Goal: Check status: Check status

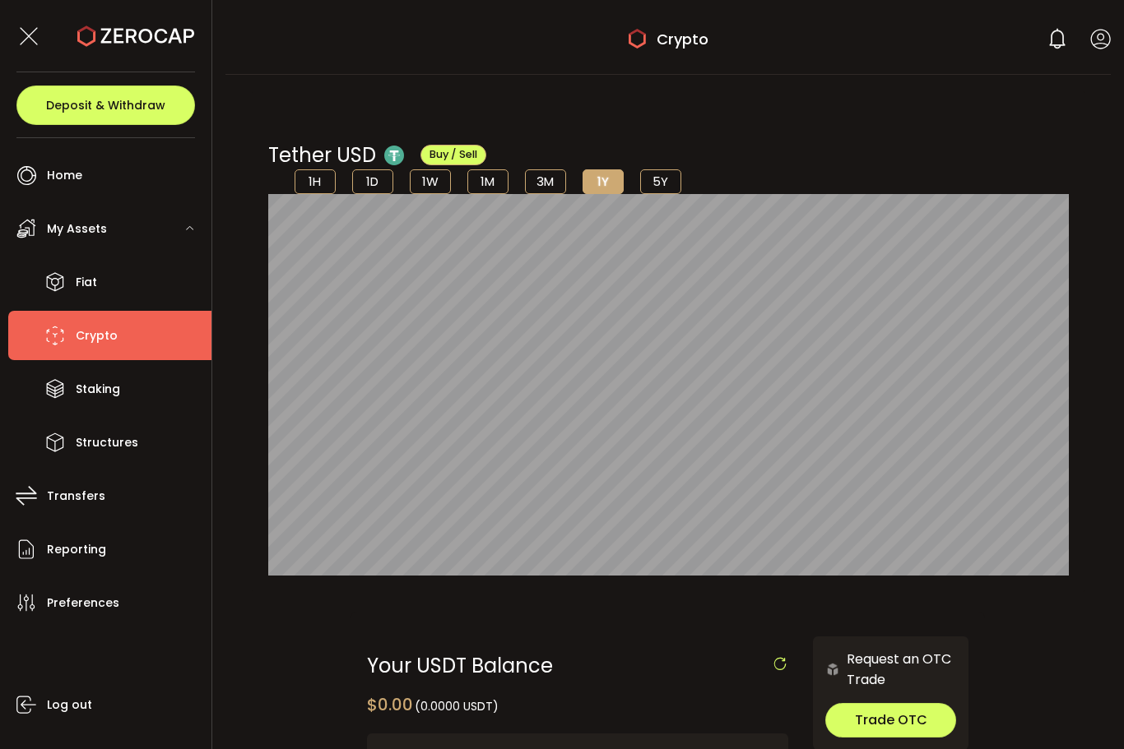
click at [1096, 41] on icon at bounding box center [1100, 39] width 21 height 21
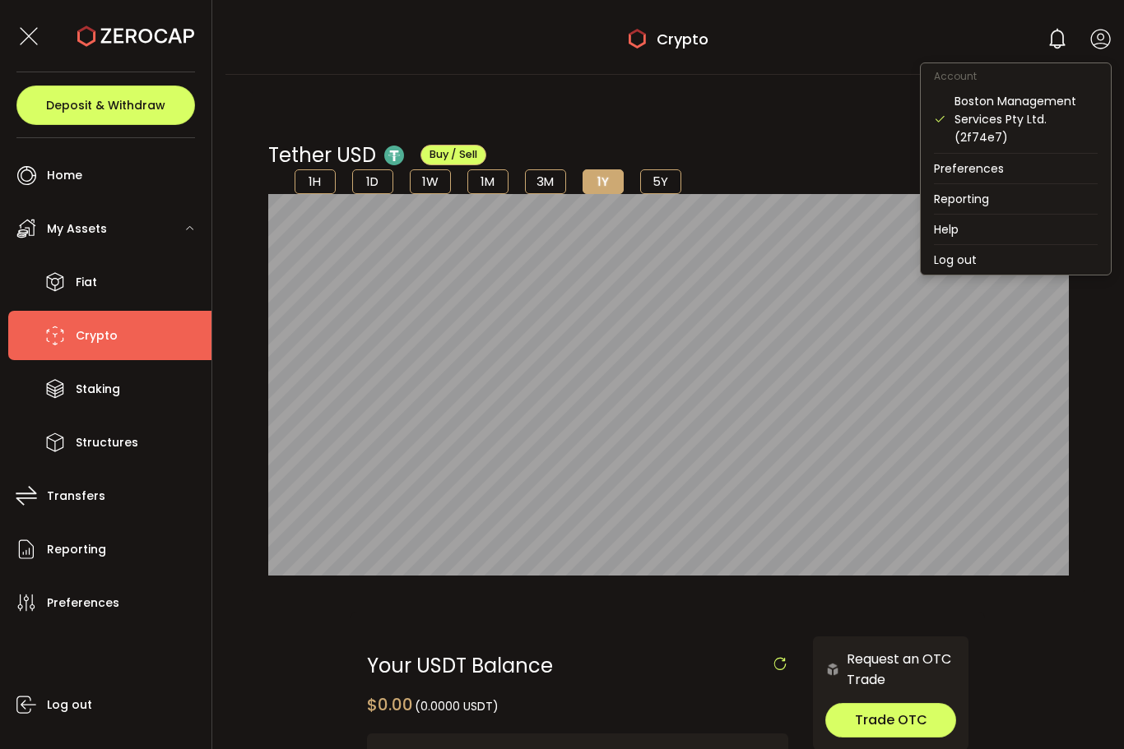
click at [865, 123] on div "Tether USD Buy / Sell 1H 1D 1W 1M 3M 1Y 5Y" at bounding box center [668, 341] width 833 height 501
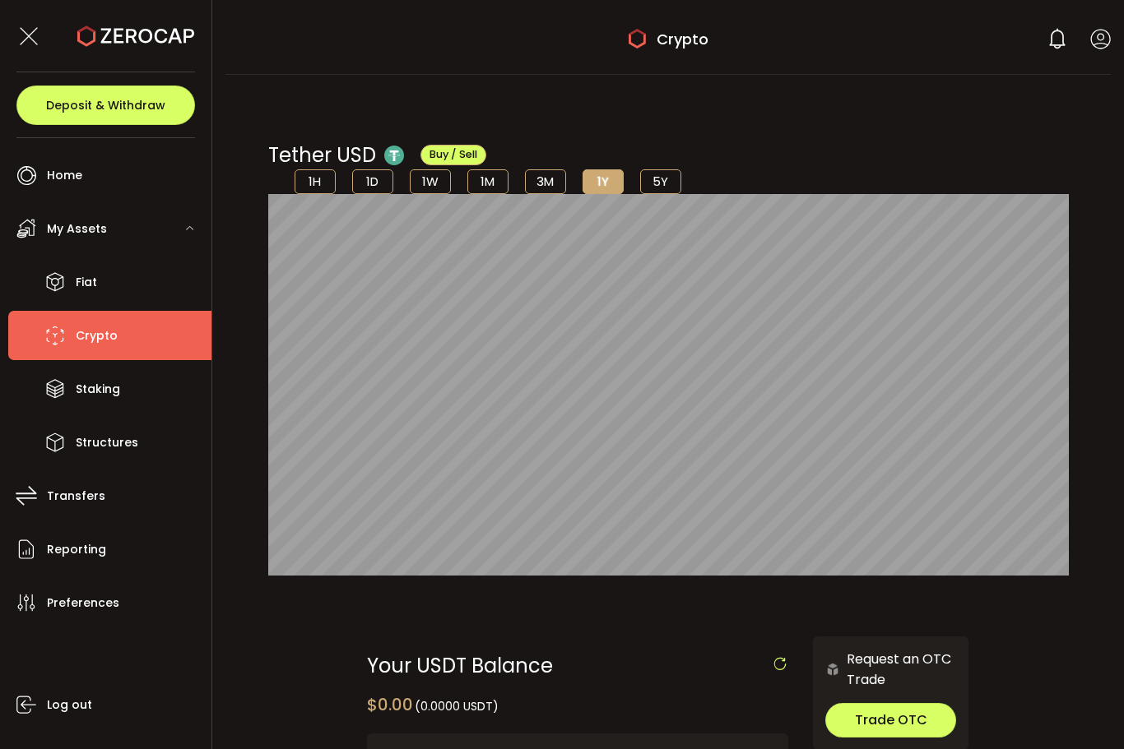
click at [981, 193] on div "Tether USD Buy / Sell 1H 1D 1W 1M 3M 1Y 5Y" at bounding box center [668, 167] width 800 height 53
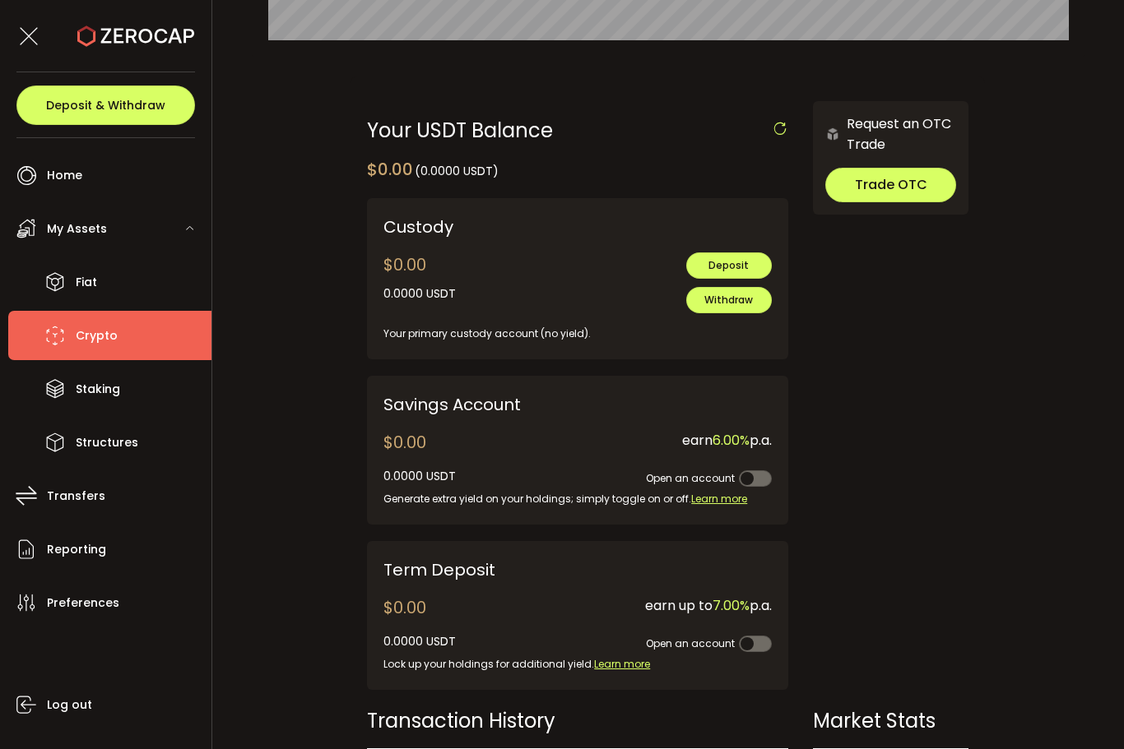
scroll to position [534, 0]
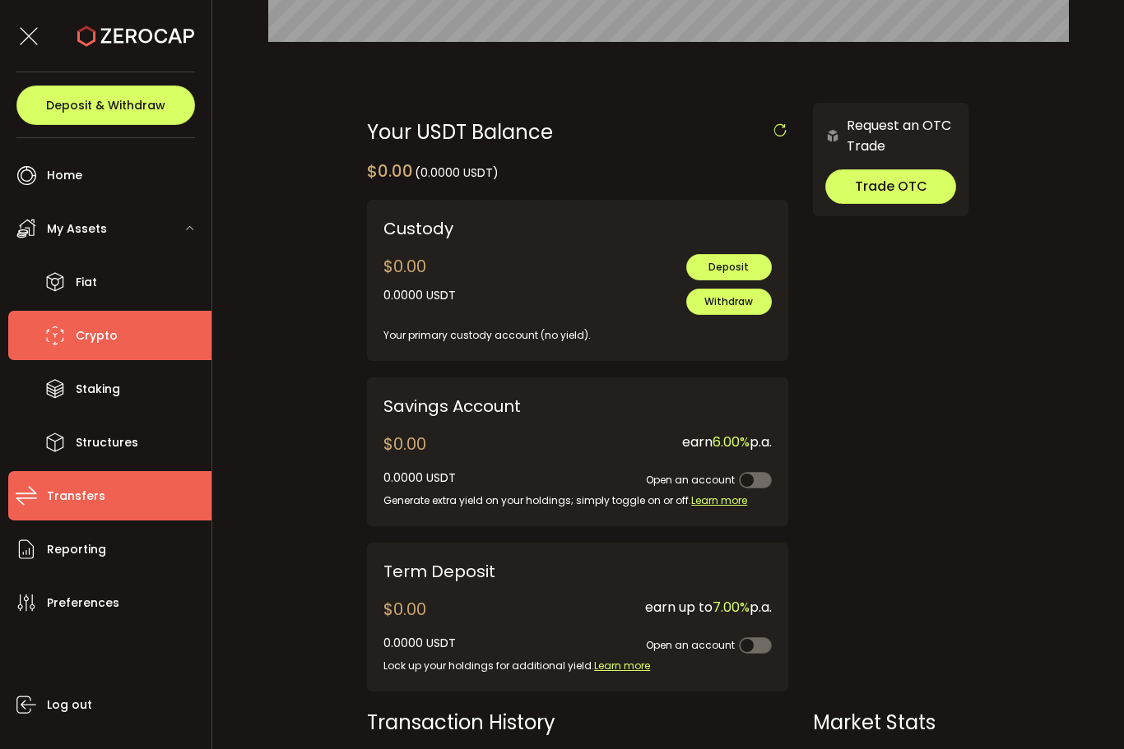
click at [86, 501] on span "Transfers" at bounding box center [76, 497] width 58 height 24
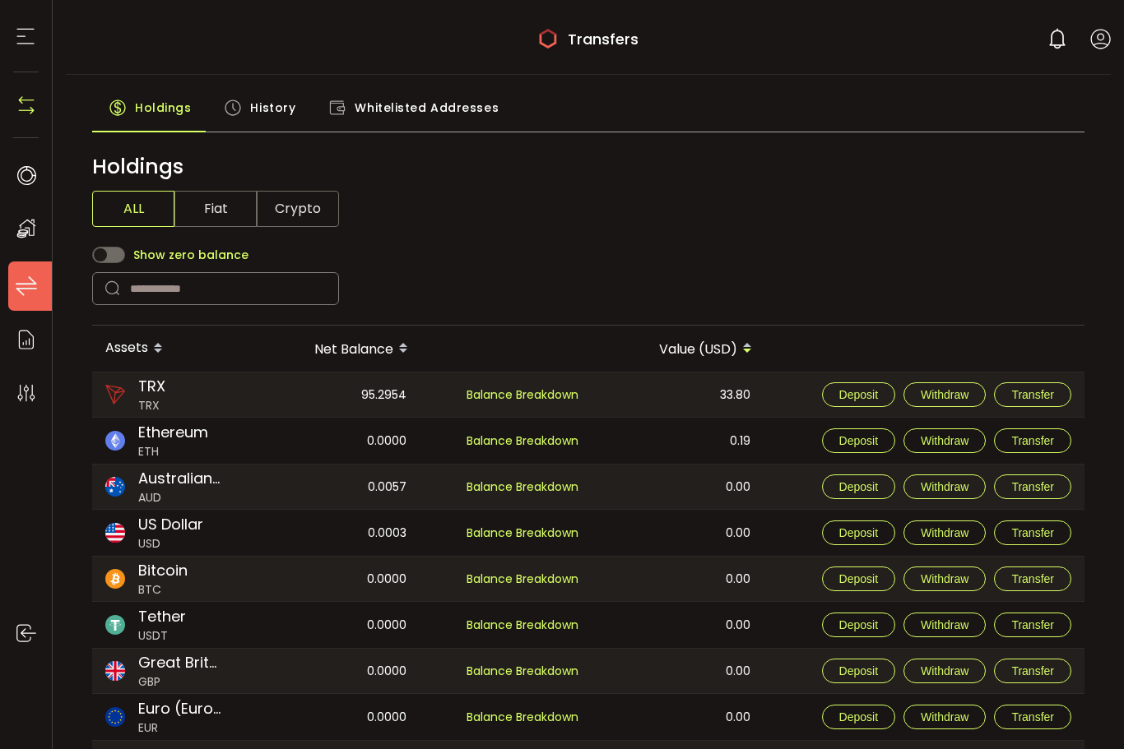
click at [270, 129] on div "History" at bounding box center [259, 111] width 104 height 41
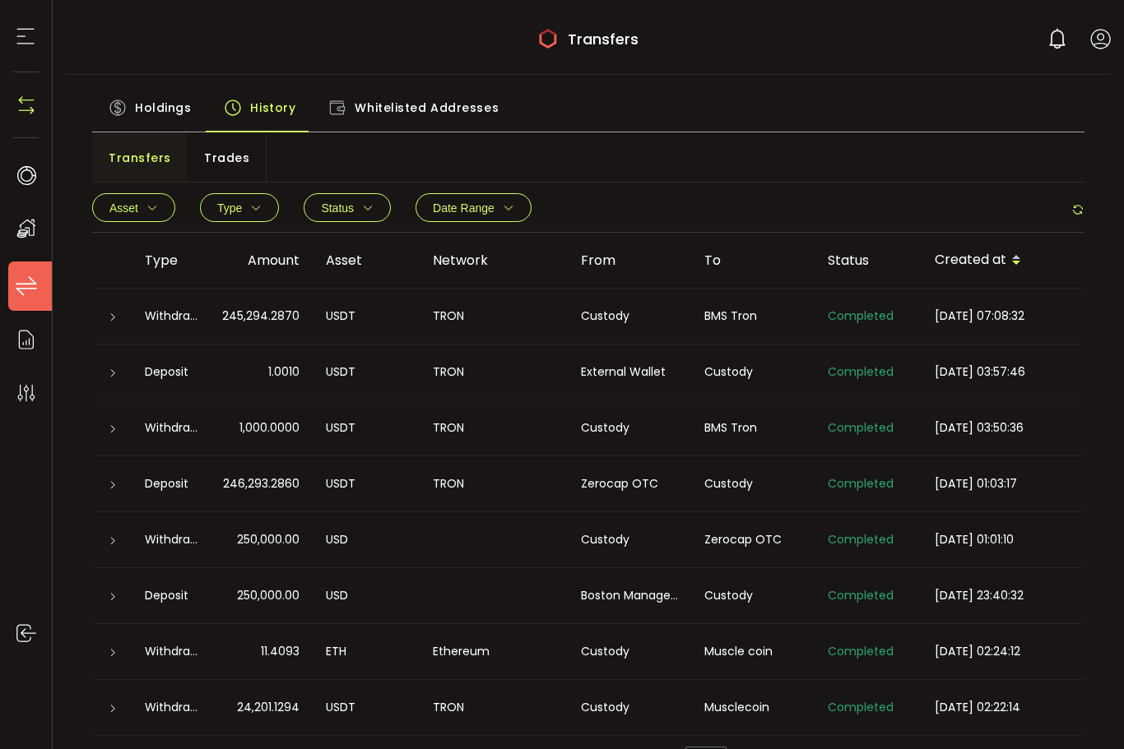
click at [1102, 26] on div "TRANSFERS Buy Power $0.00 USD Transfers Transfers Verify Your Identity 0 [PERSO…" at bounding box center [588, 37] width 1045 height 74
click at [1106, 26] on div "TRANSFERS Buy Power $0.00 USD Transfers Transfers Verify Your Identity 0 [PERSO…" at bounding box center [588, 37] width 1045 height 74
click at [32, 98] on img at bounding box center [26, 105] width 25 height 25
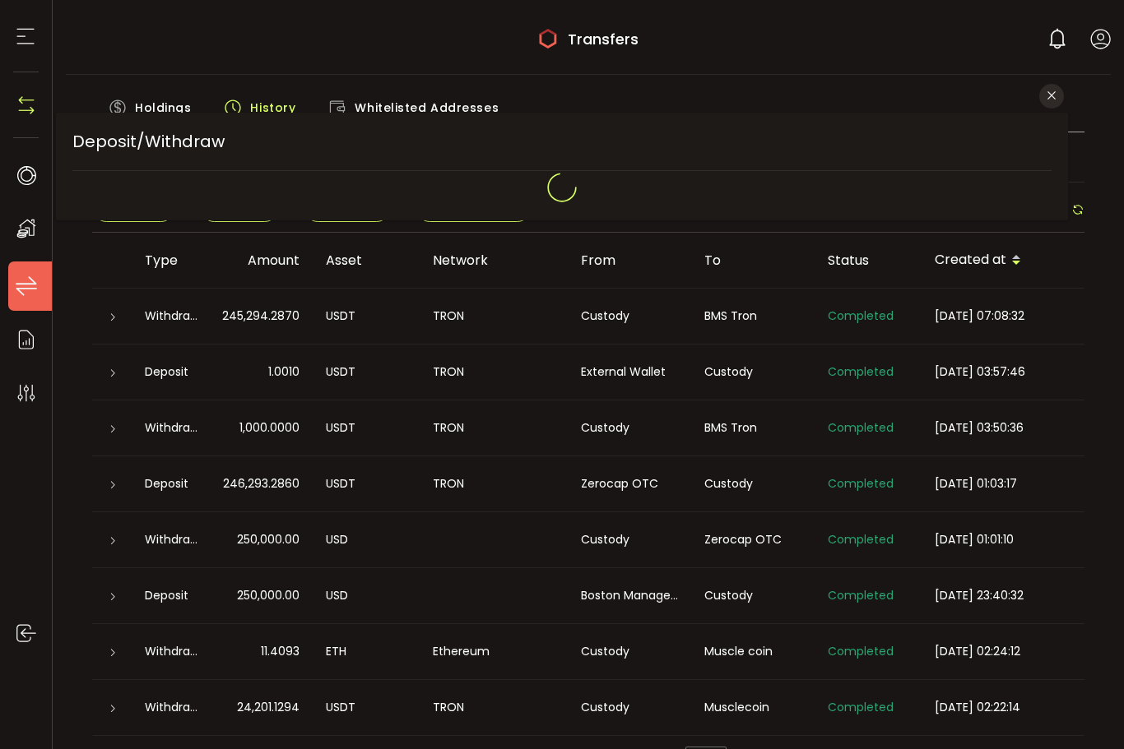
type input "**********"
type input "*******"
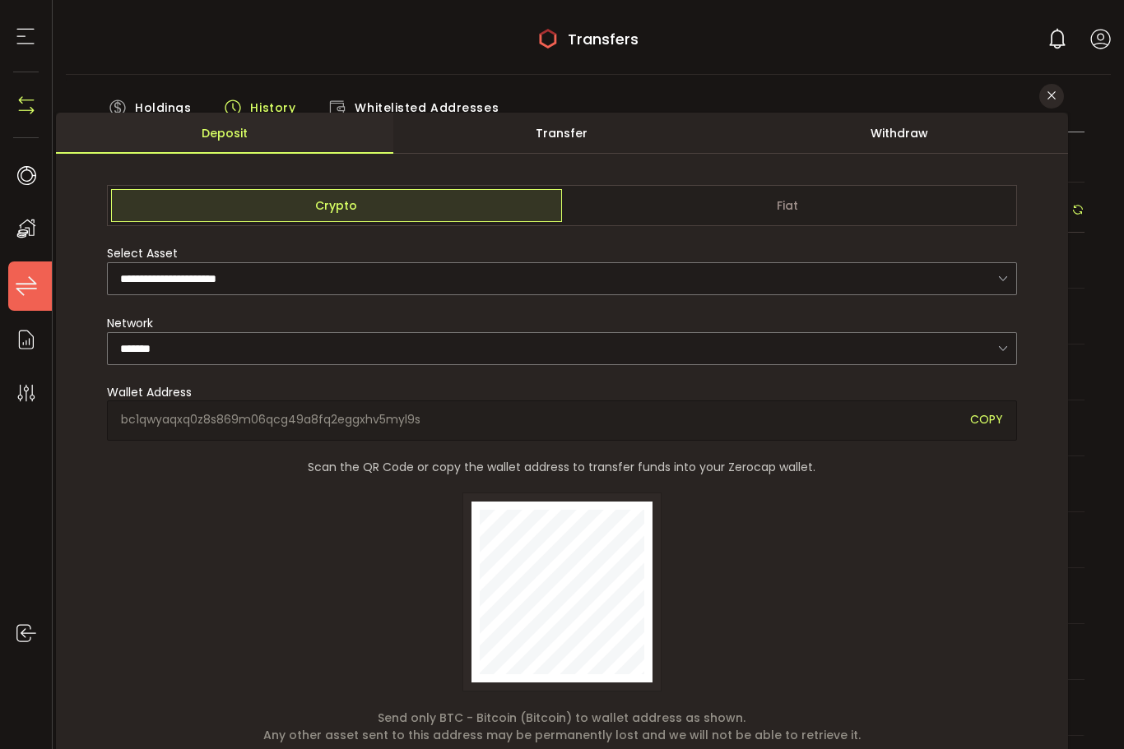
click at [1040, 104] on button "Close" at bounding box center [1051, 96] width 25 height 25
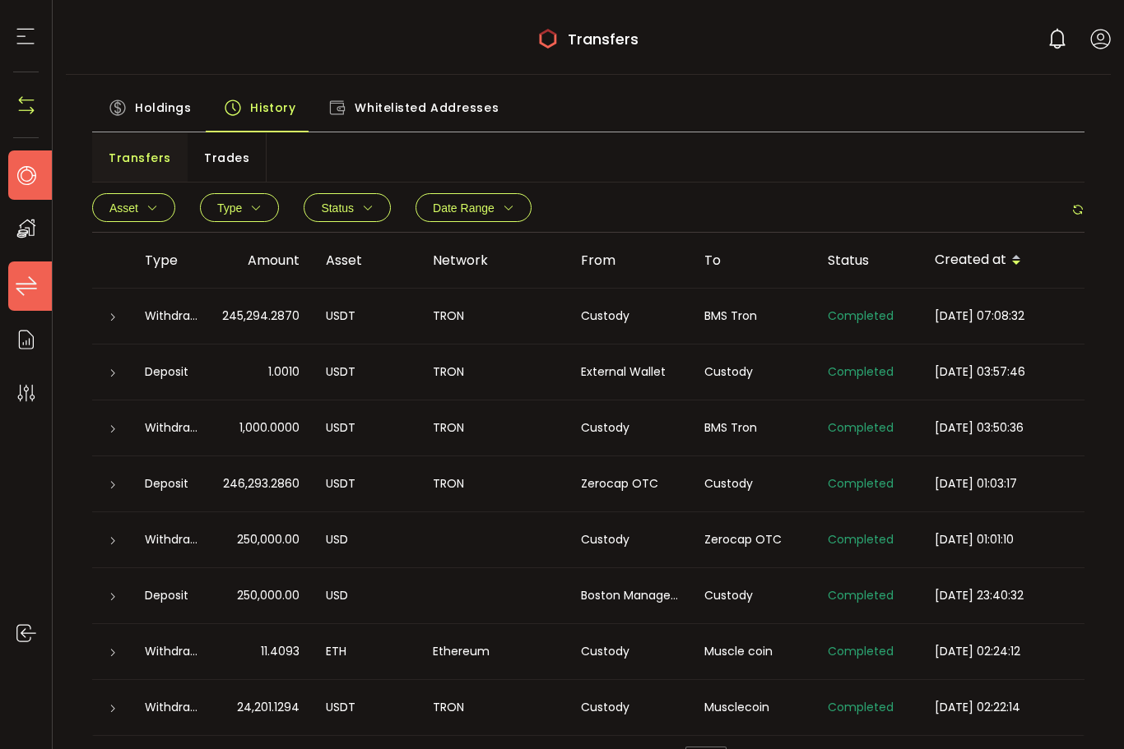
click at [11, 167] on li "Home" at bounding box center [34, 175] width 53 height 49
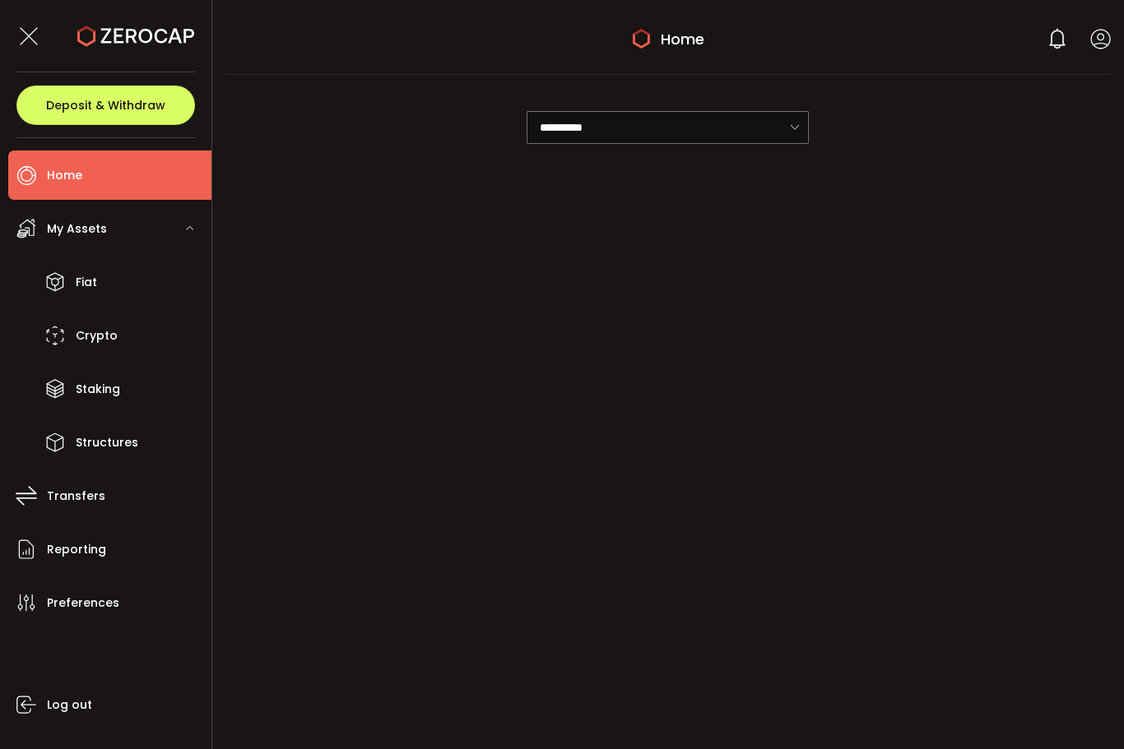
click at [1119, 34] on header "PDF is being processed and will download to your computer HOME Buy Power $0.00 …" at bounding box center [668, 37] width 912 height 75
click at [1109, 34] on icon at bounding box center [1100, 39] width 21 height 21
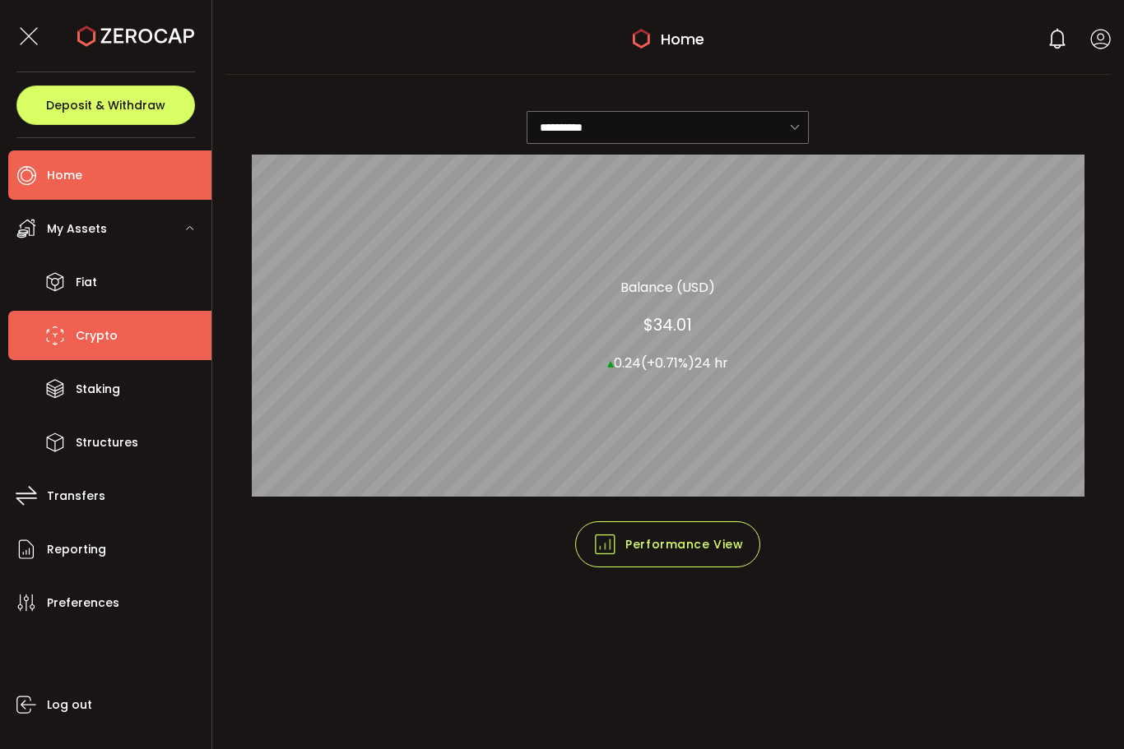
click at [75, 329] on li "Crypto" at bounding box center [109, 335] width 203 height 49
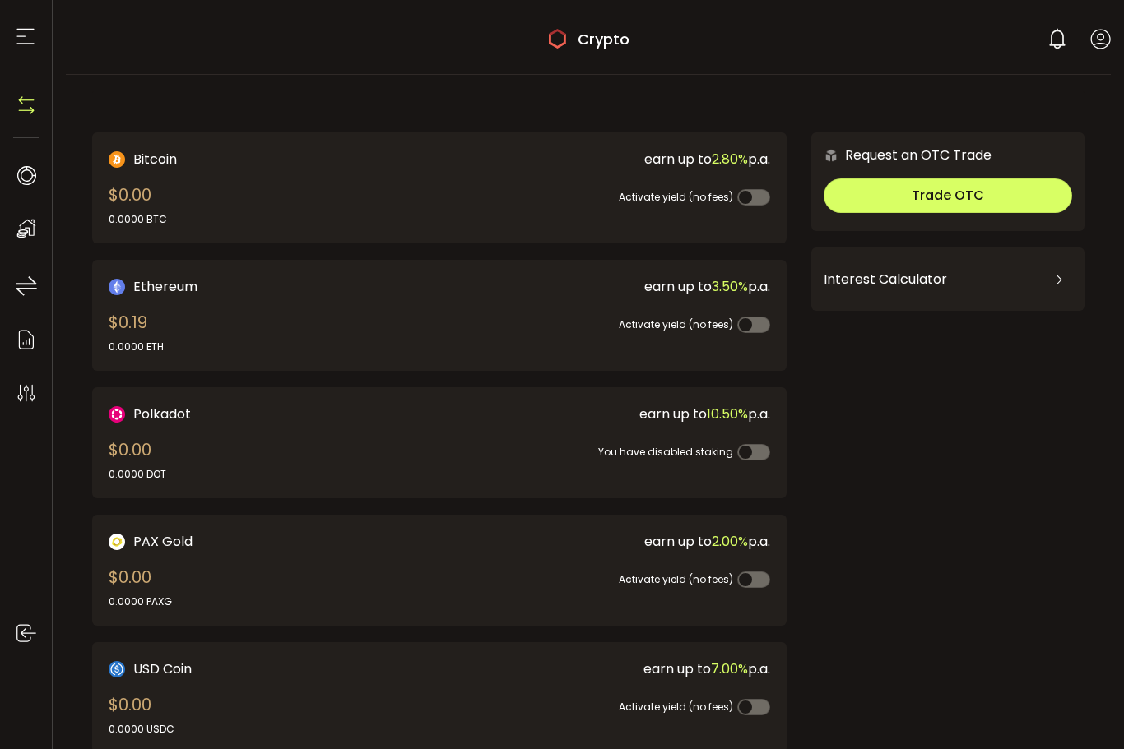
click at [22, 228] on icon at bounding box center [26, 228] width 25 height 25
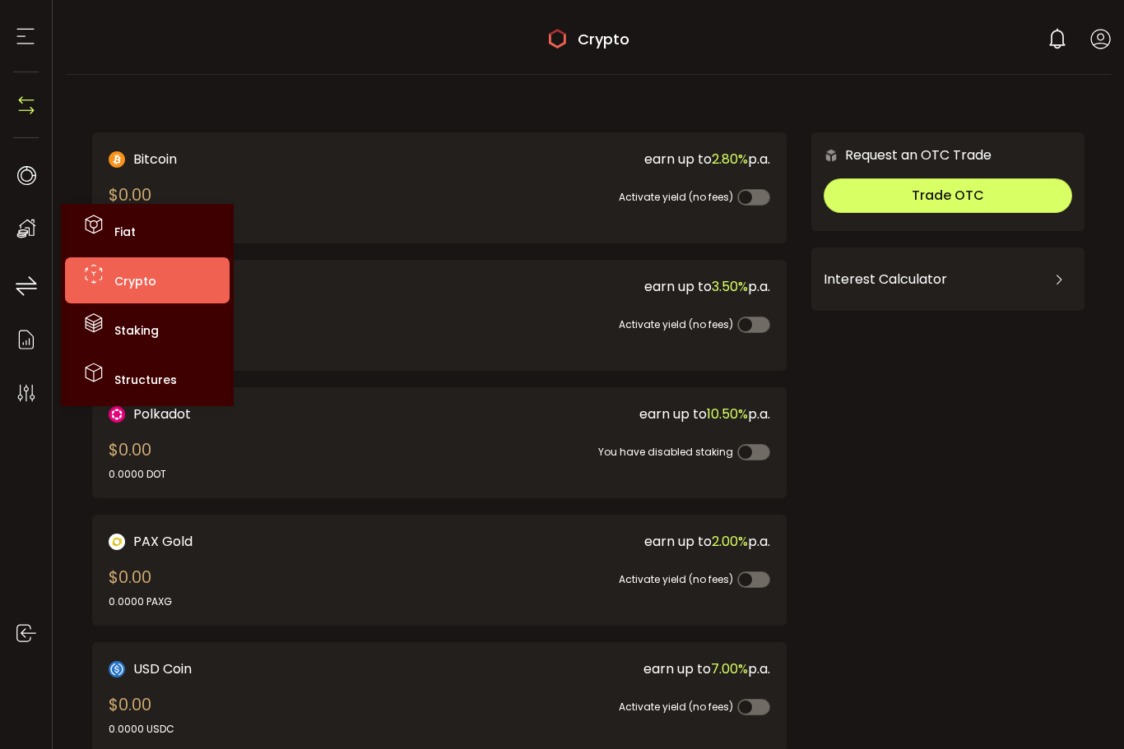
click at [110, 276] on li "Crypto" at bounding box center [147, 280] width 165 height 46
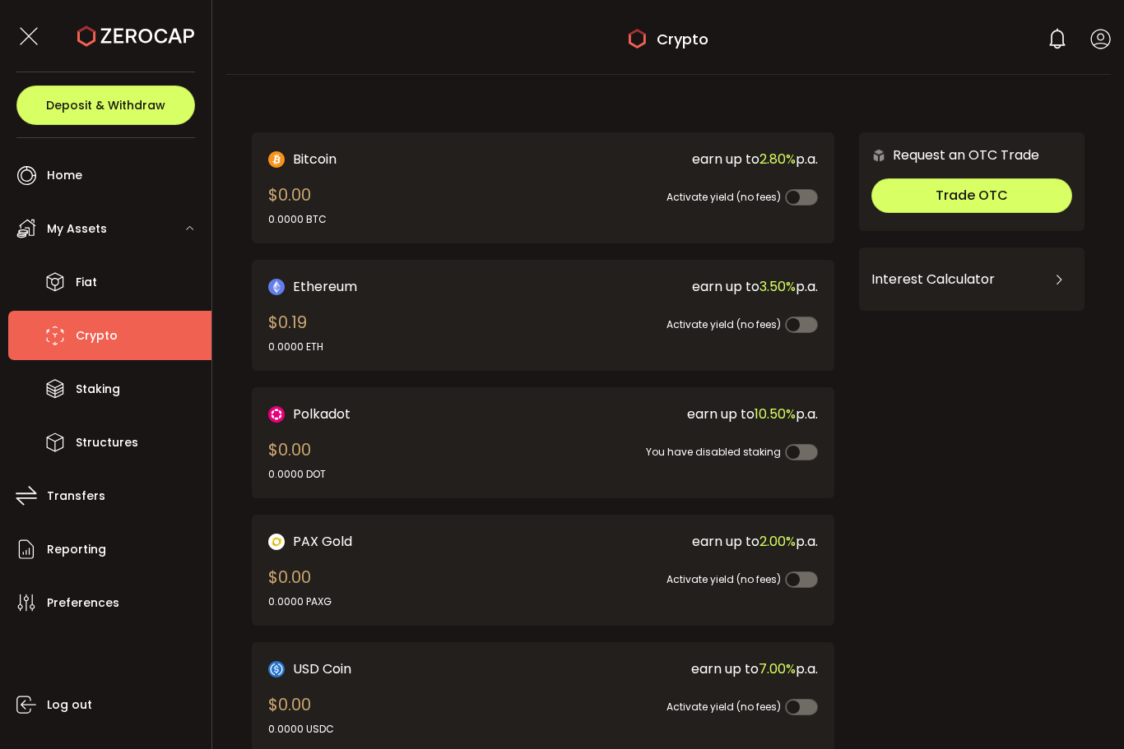
scroll to position [-1, 0]
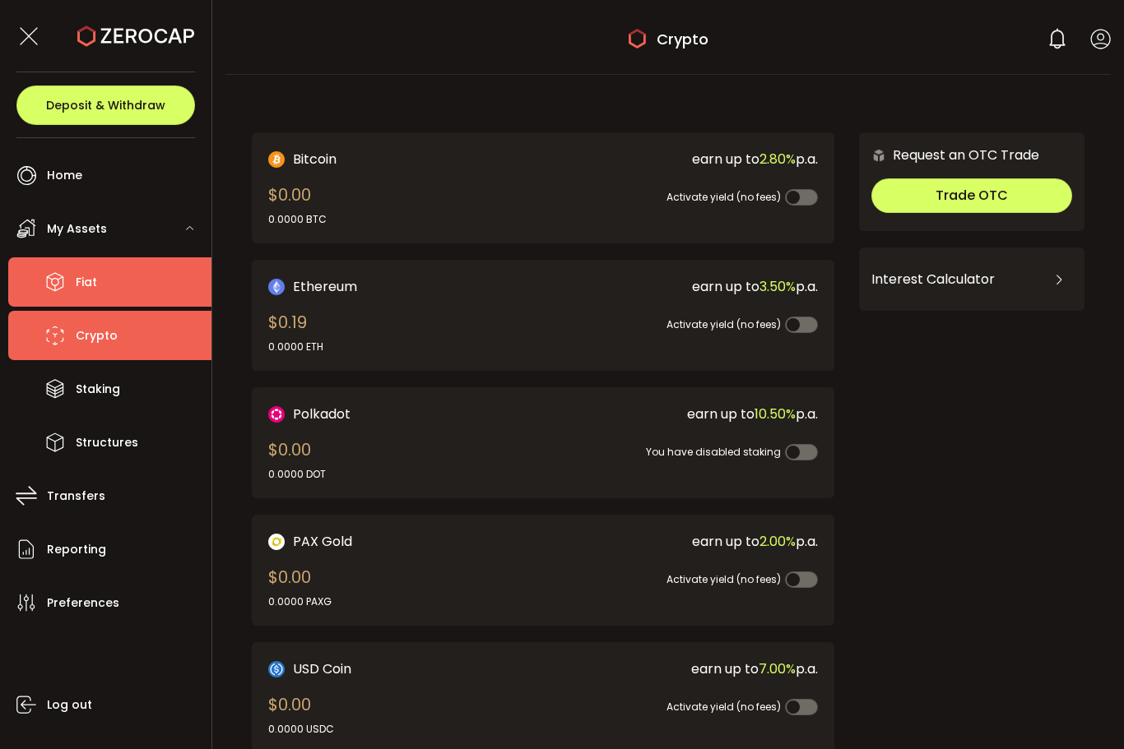
click at [77, 281] on span "Fiat" at bounding box center [86, 283] width 21 height 24
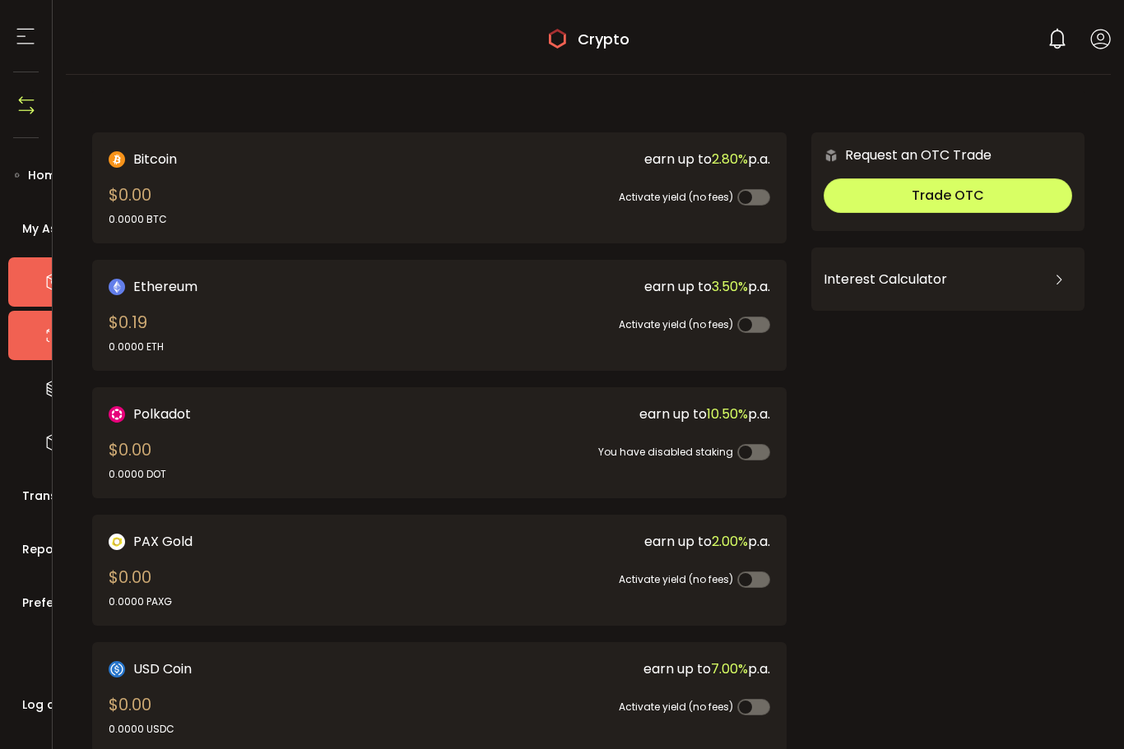
scroll to position [0, 0]
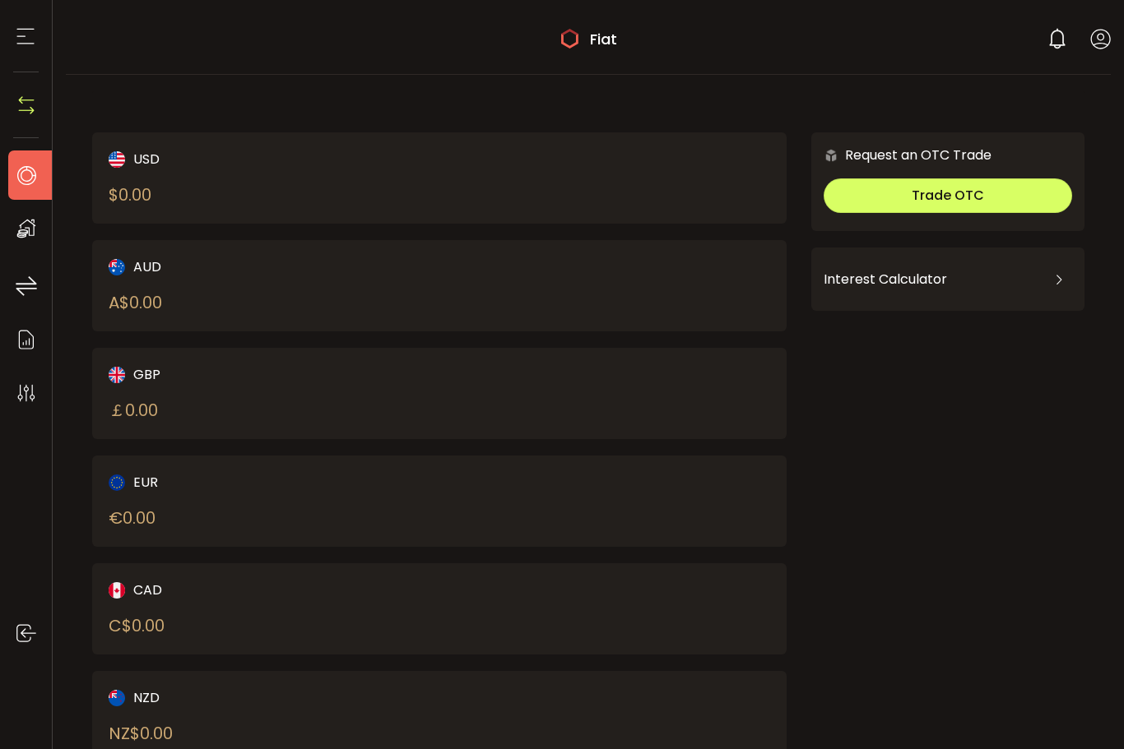
click at [26, 173] on icon at bounding box center [26, 175] width 25 height 25
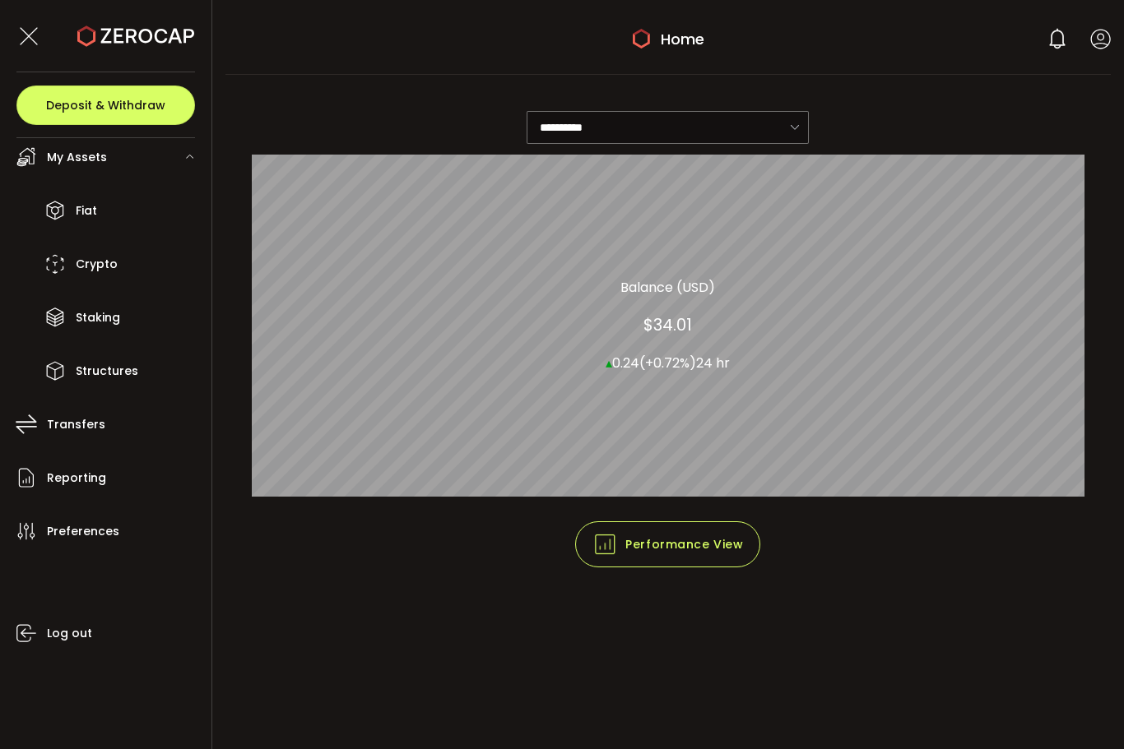
scroll to position [72, 0]
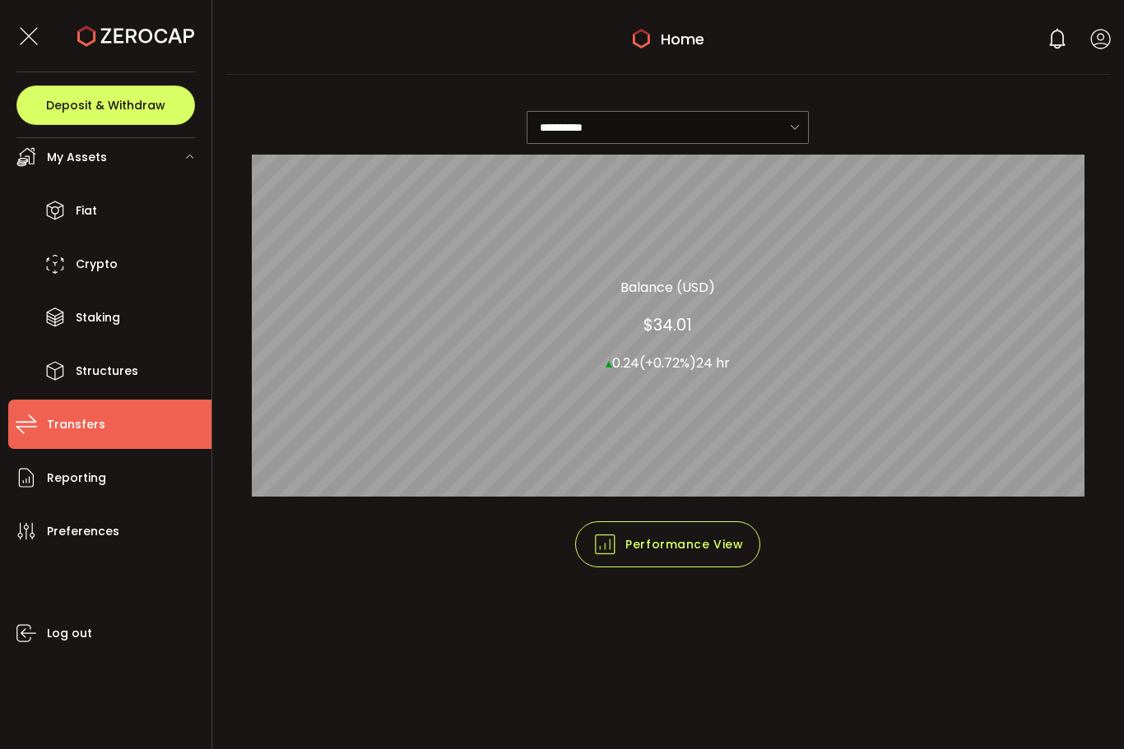
click at [54, 427] on span "Transfers" at bounding box center [76, 425] width 58 height 24
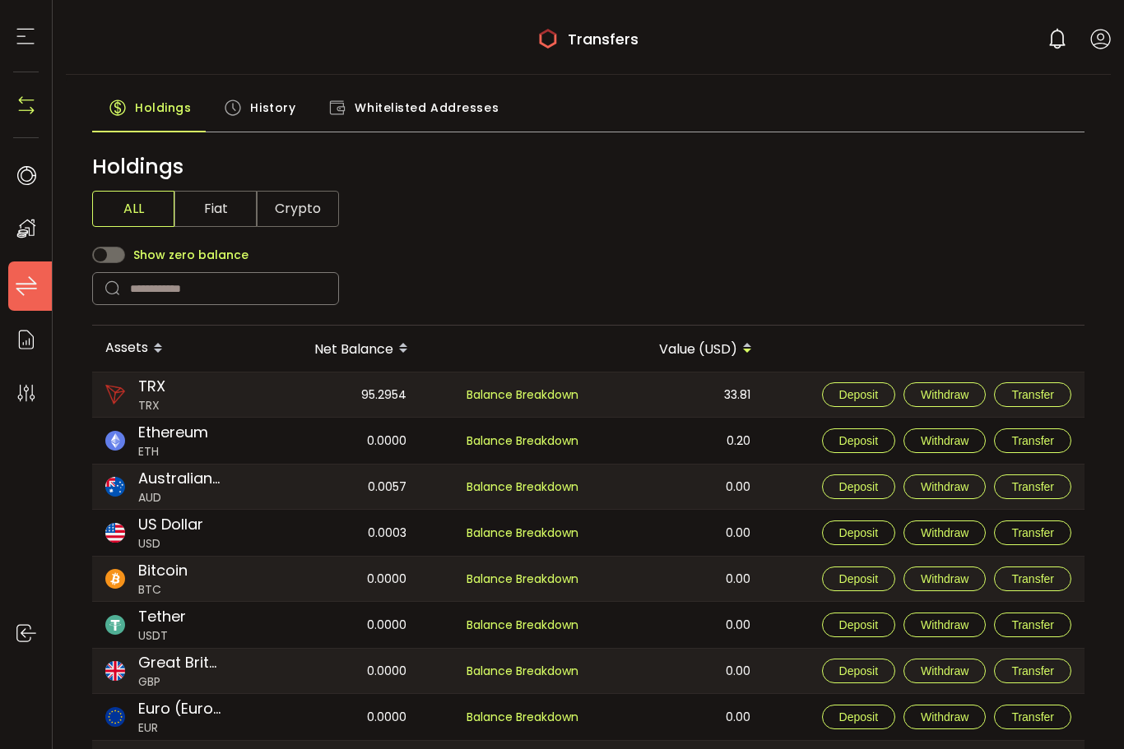
click at [299, 196] on span "Crypto" at bounding box center [298, 209] width 82 height 36
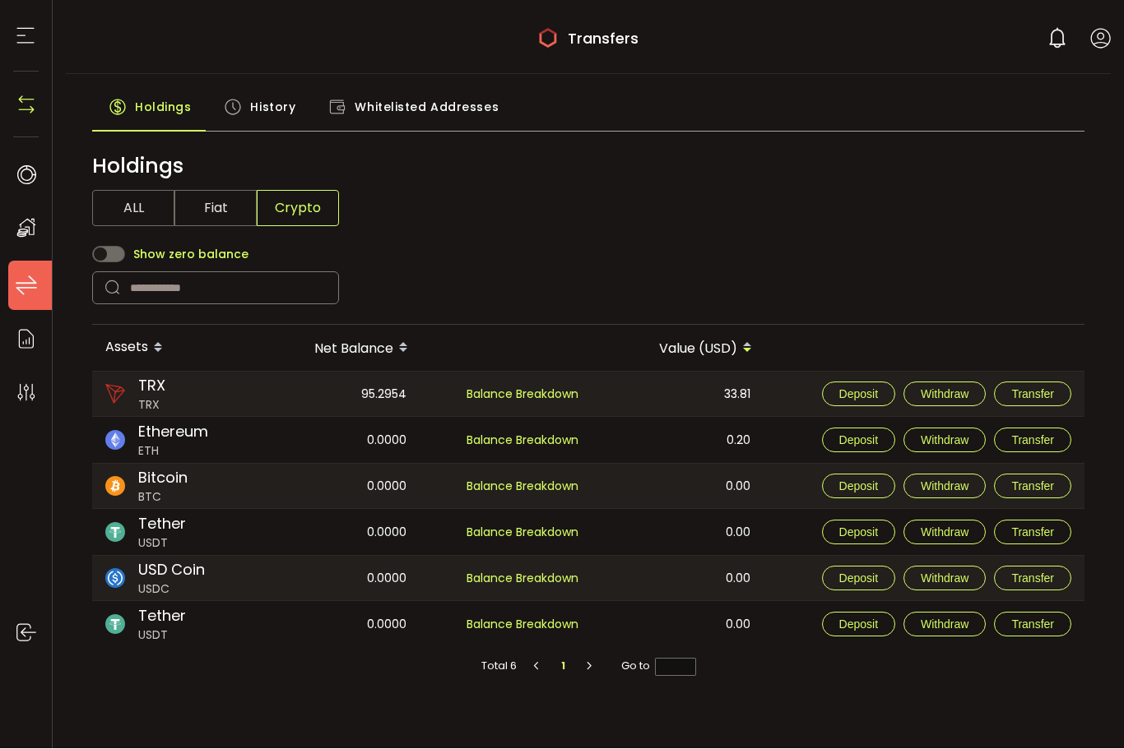
click at [264, 99] on span "History" at bounding box center [272, 107] width 45 height 33
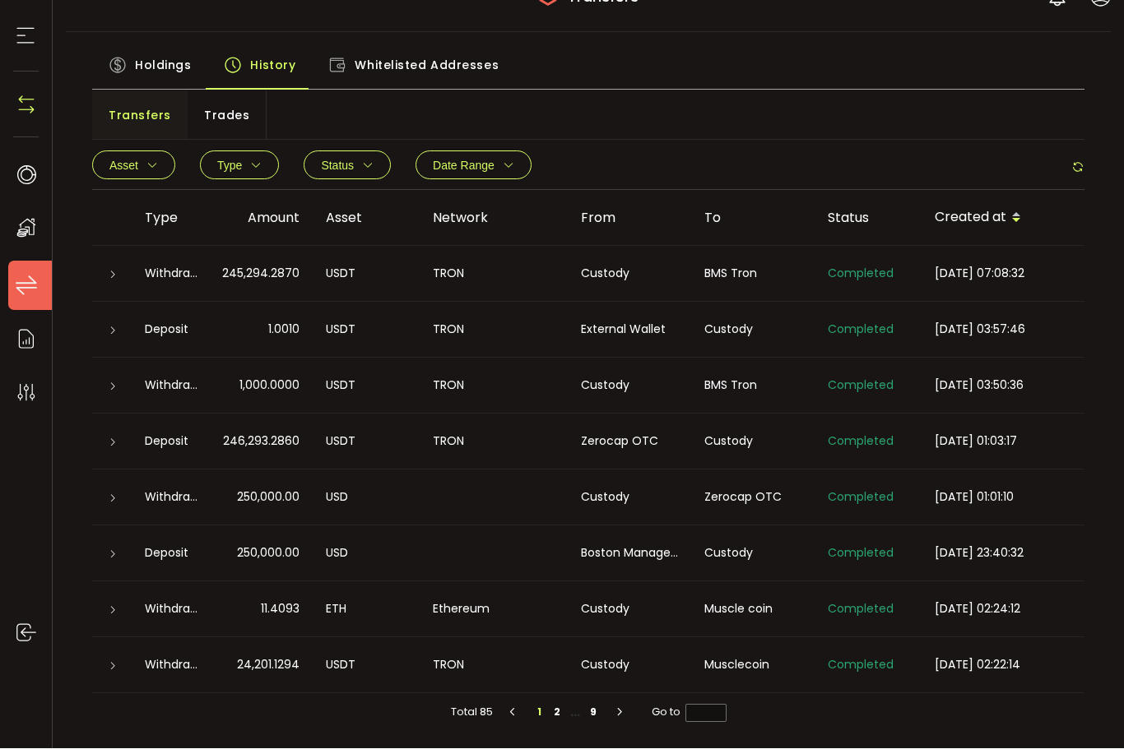
scroll to position [41, 0]
click at [556, 705] on li "2" at bounding box center [557, 714] width 18 height 18
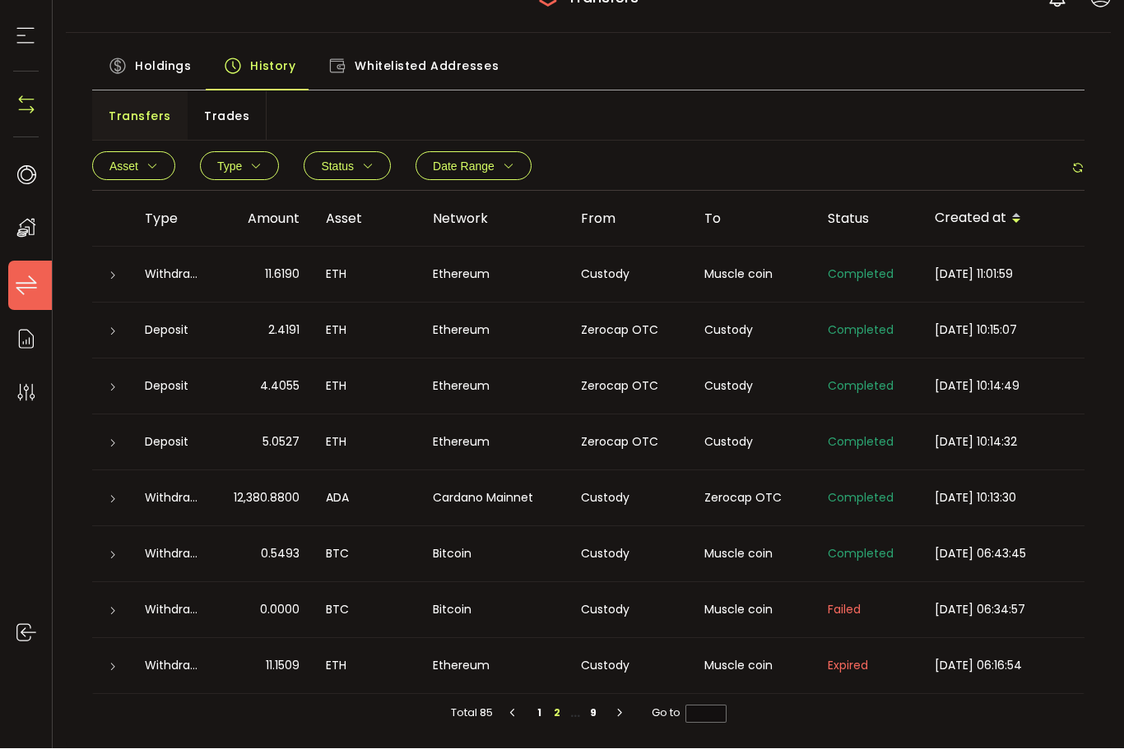
click at [623, 709] on icon "button" at bounding box center [619, 714] width 15 height 10
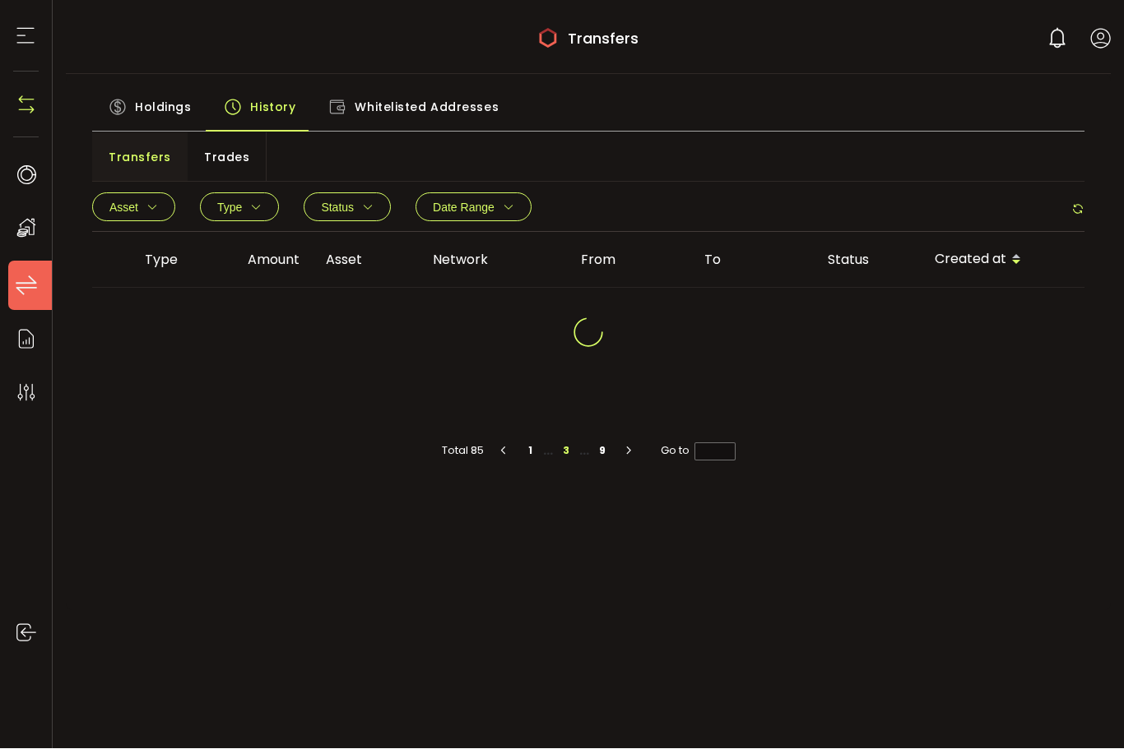
scroll to position [0, 0]
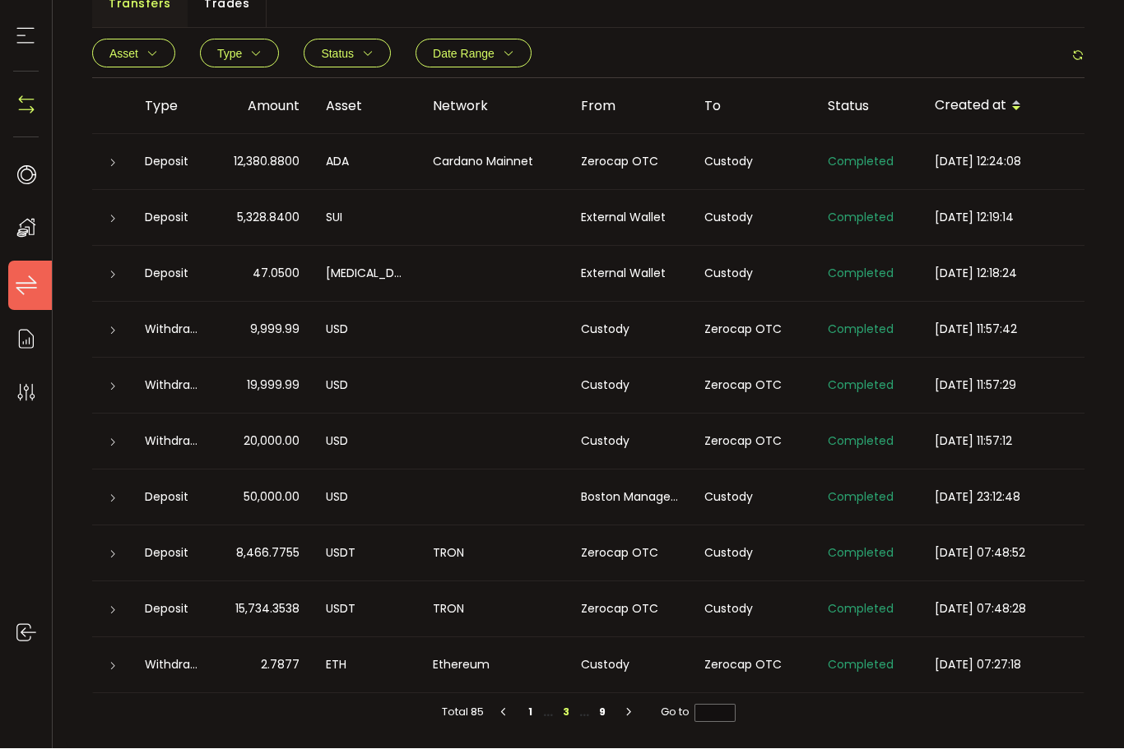
click at [800, 265] on div "Custody" at bounding box center [752, 274] width 123 height 19
click at [501, 709] on icon "button" at bounding box center [504, 714] width 15 height 10
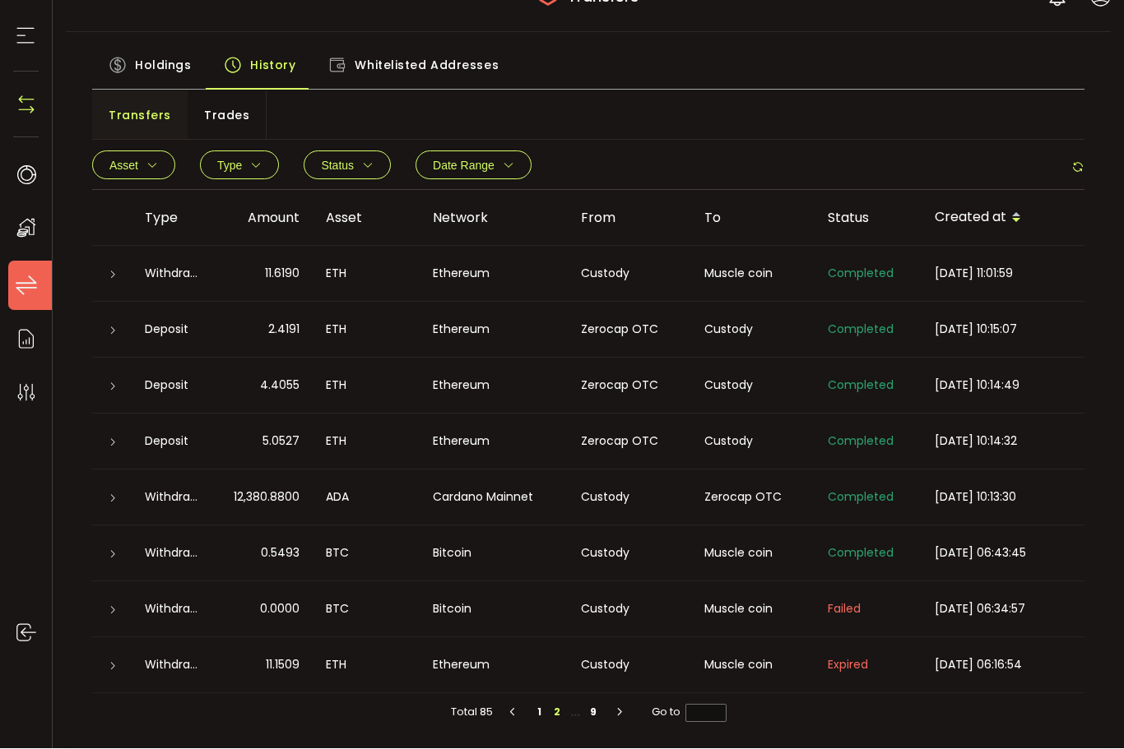
scroll to position [41, 0]
click at [540, 712] on li "1" at bounding box center [539, 714] width 18 height 18
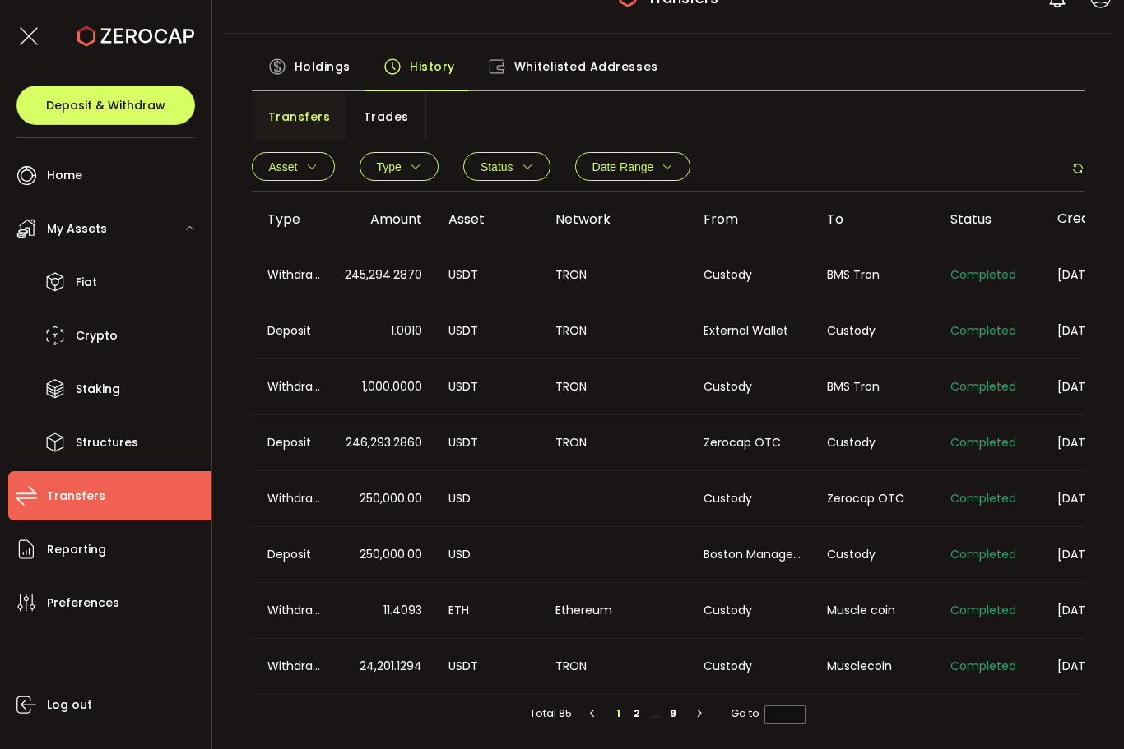
scroll to position [0, 38]
click at [641, 712] on li "2" at bounding box center [637, 714] width 18 height 18
type input "*"
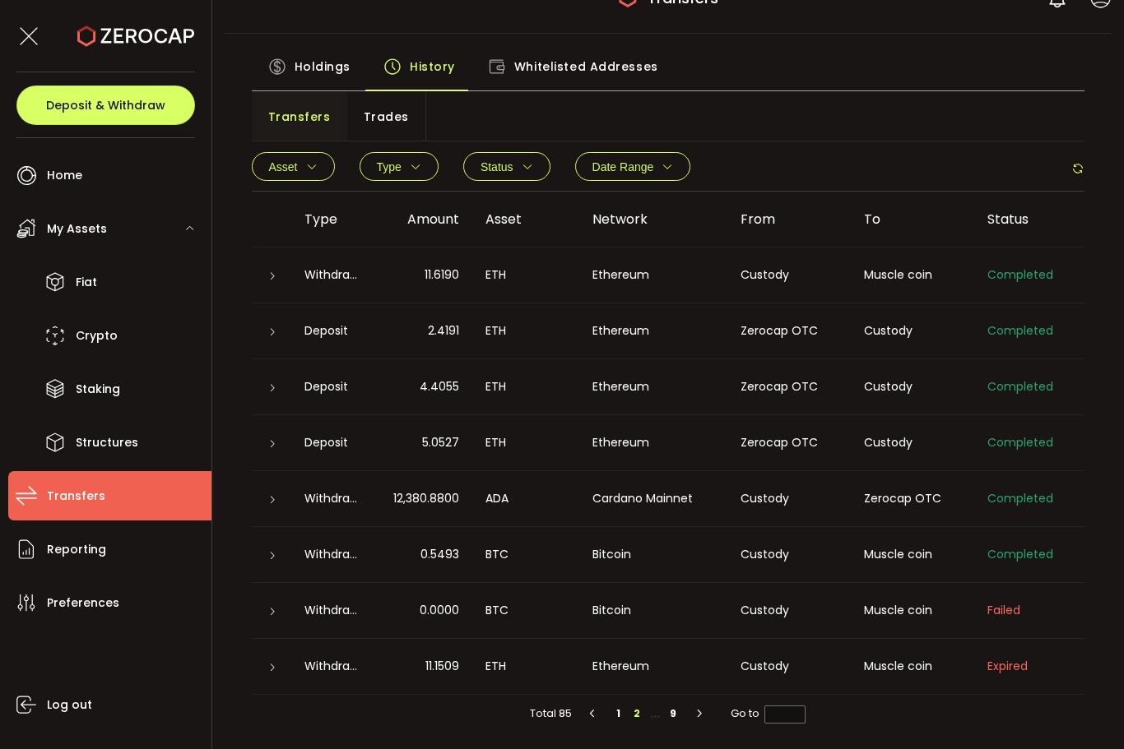
scroll to position [0, 0]
click at [1120, 488] on div "PDF is being processed and will download to your computer TRANSFERS Buy Power $…" at bounding box center [668, 354] width 912 height 791
click at [882, 736] on main "Holdings History Whitelisted Addresses Transfers Trades Asset BTC ETH USDT-ERC2…" at bounding box center [668, 392] width 886 height 717
